Goal: Task Accomplishment & Management: Manage account settings

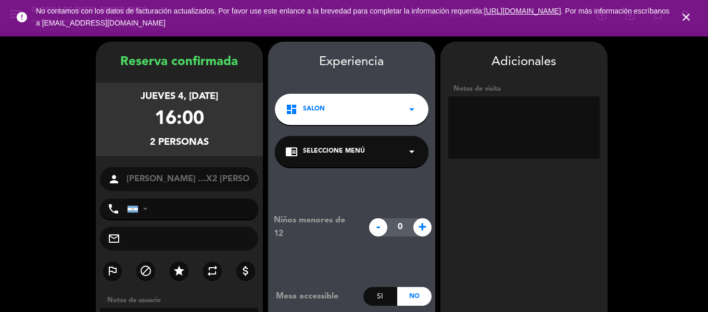
scroll to position [42, 0]
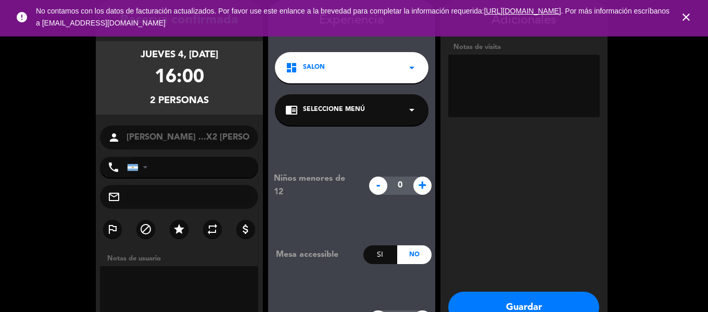
click at [510, 302] on button "Guardar" at bounding box center [523, 307] width 151 height 31
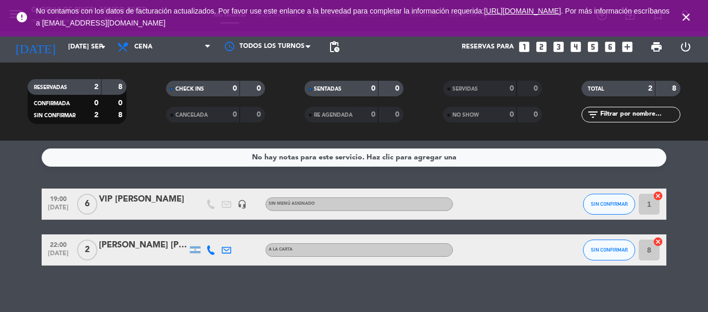
click at [683, 12] on icon "close" at bounding box center [686, 17] width 12 height 12
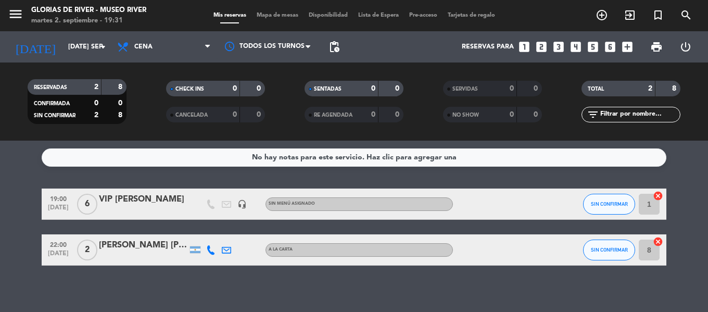
click at [278, 11] on div "Mis reservas Mapa de mesas Disponibilidad Lista de Espera Pre-acceso Tarjetas d…" at bounding box center [354, 15] width 292 height 9
click at [277, 16] on span "Mapa de mesas" at bounding box center [277, 15] width 52 height 6
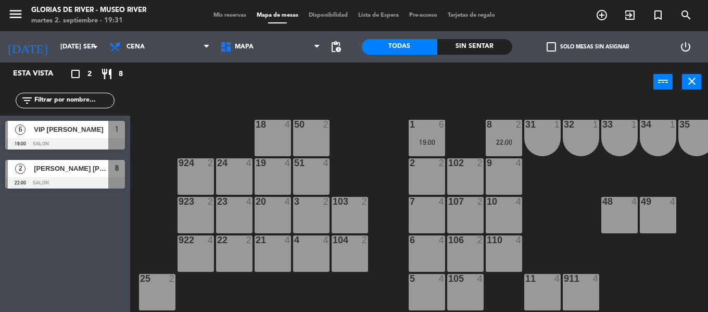
click at [81, 170] on div "2 [PERSON_NAME] [PERSON_NAME] 22:00 SALON 8" at bounding box center [65, 174] width 130 height 39
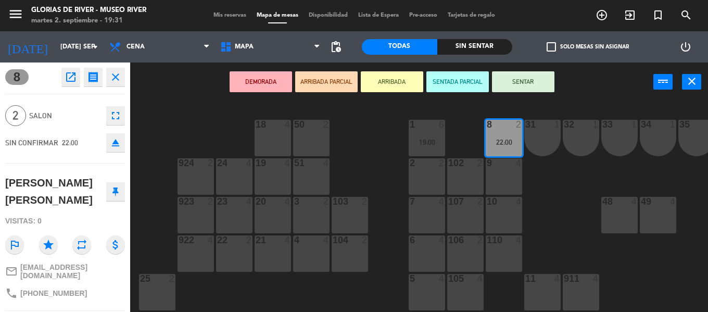
click at [190, 169] on div "924 2" at bounding box center [196, 176] width 36 height 36
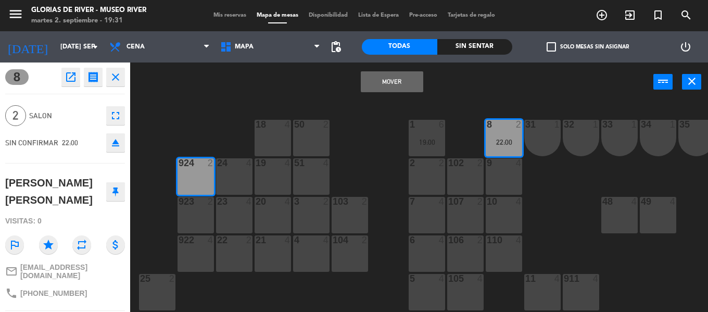
click at [384, 85] on button "Mover" at bounding box center [392, 81] width 62 height 21
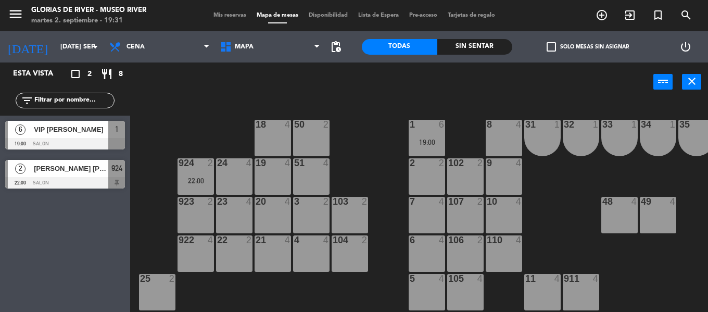
click at [98, 137] on div "6 VIP [PERSON_NAME] 19:00 SALON 1" at bounding box center [65, 135] width 130 height 39
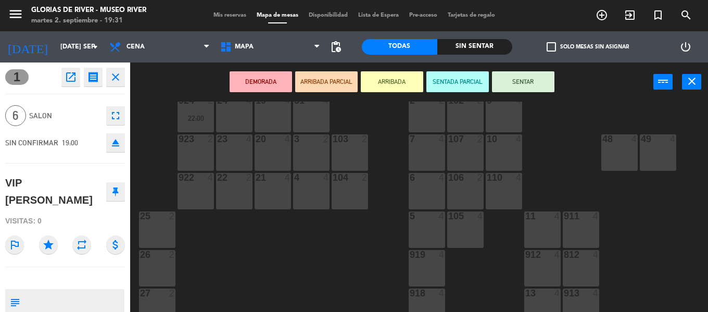
scroll to position [158, 0]
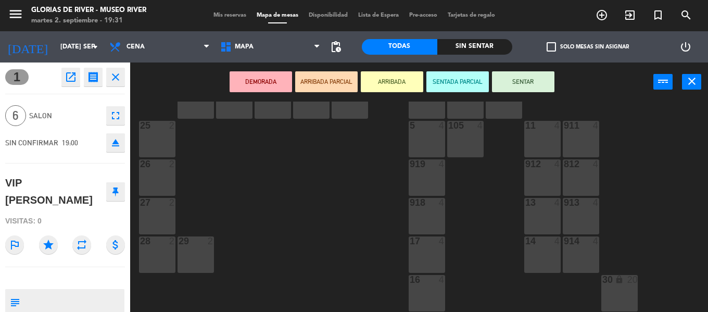
click at [615, 276] on icon "lock" at bounding box center [619, 279] width 9 height 9
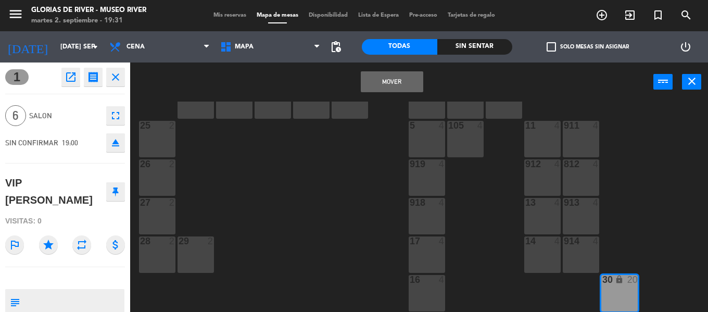
click at [390, 82] on button "Mover" at bounding box center [392, 81] width 62 height 21
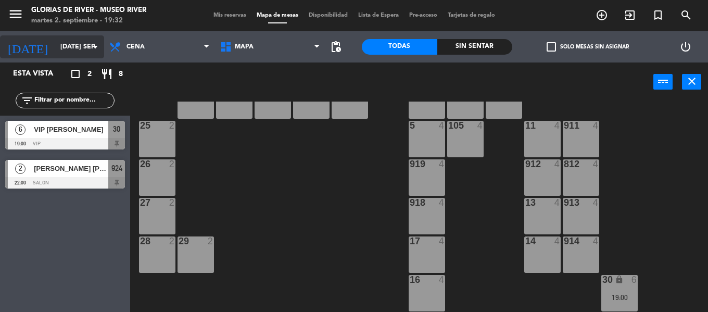
click at [89, 55] on input "[DATE] sep." at bounding box center [99, 47] width 88 height 18
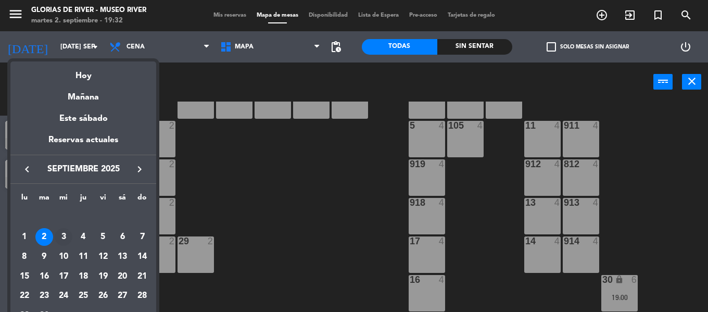
click at [66, 235] on div "3" at bounding box center [64, 237] width 18 height 18
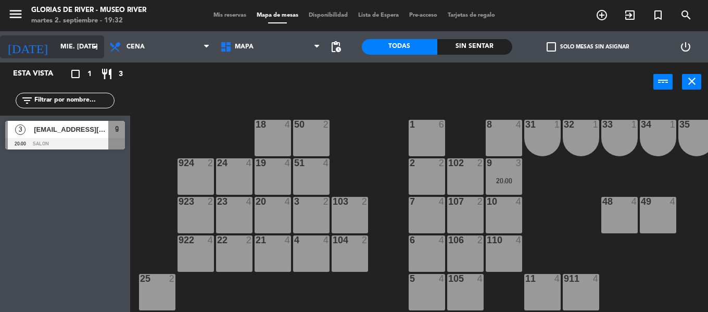
click at [90, 53] on input "mié. [DATE]" at bounding box center [99, 47] width 88 height 18
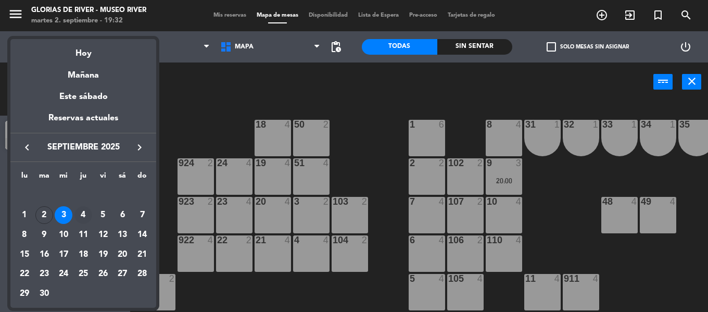
click at [84, 210] on div "4" at bounding box center [83, 215] width 18 height 18
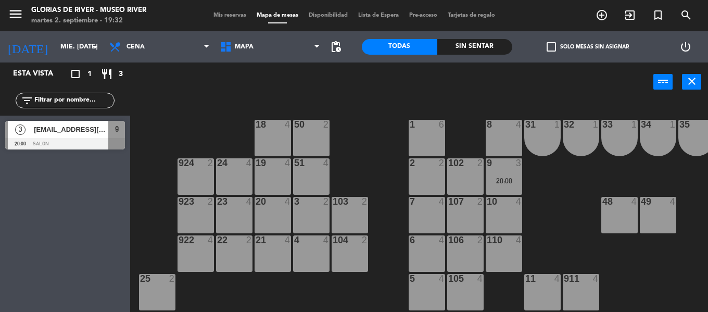
type input "[DEMOGRAPHIC_DATA] [DATE]"
